Goal: Information Seeking & Learning: Learn about a topic

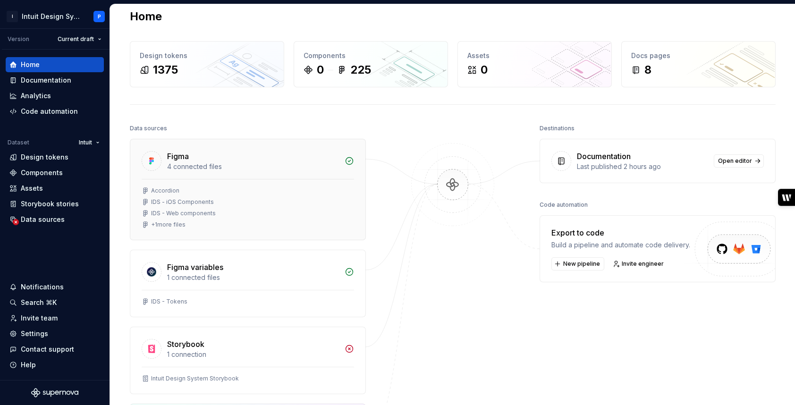
scroll to position [9, 0]
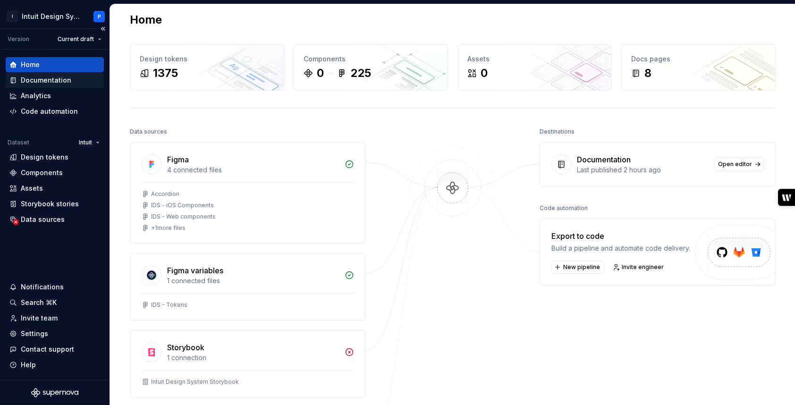
click at [63, 80] on div "Documentation" at bounding box center [46, 80] width 51 height 9
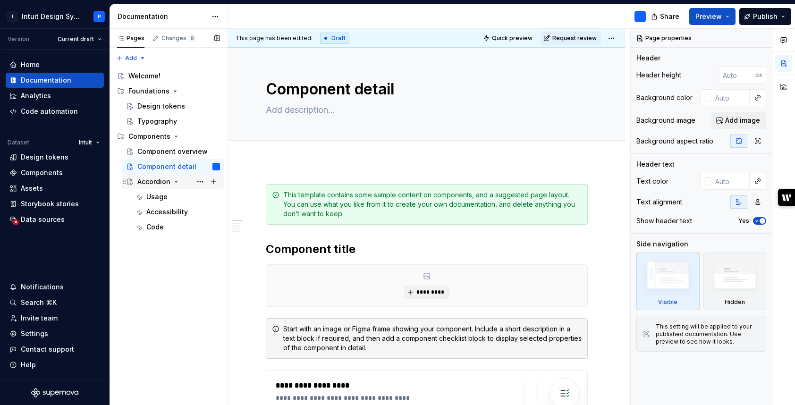
click at [154, 185] on div "Accordion" at bounding box center [153, 181] width 33 height 9
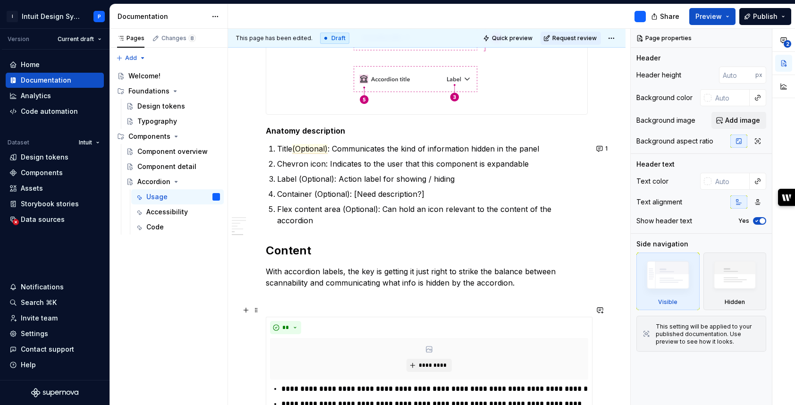
scroll to position [1407, 0]
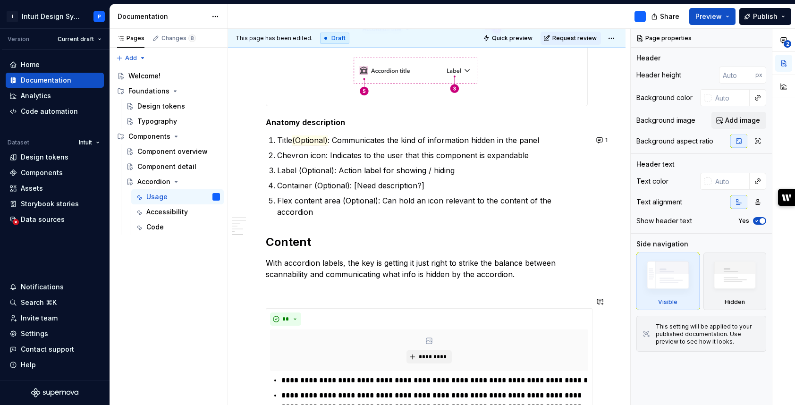
type textarea "*"
